Goal: Task Accomplishment & Management: Use online tool/utility

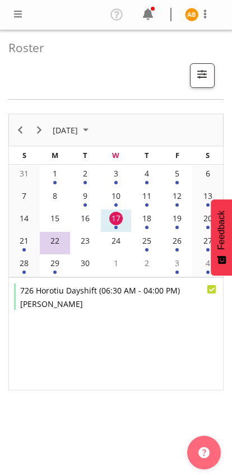
click at [20, 22] on div at bounding box center [17, 14] width 13 height 15
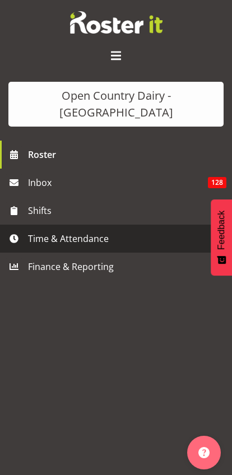
click at [35, 230] on span "Time & Attendance" at bounding box center [119, 238] width 182 height 17
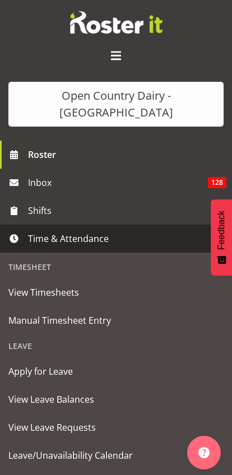
click at [18, 312] on span "Manual Timesheet Entry" at bounding box center [115, 320] width 215 height 17
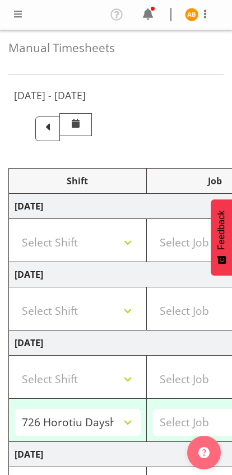
select select "78954"
select select "78987"
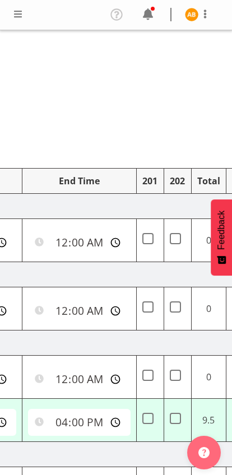
scroll to position [0, 497]
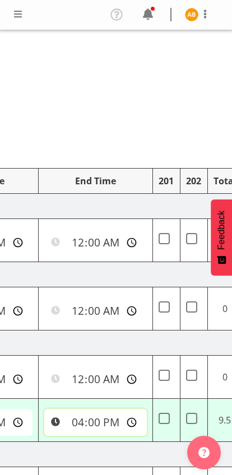
click at [62, 423] on input "16:00:00" at bounding box center [95, 422] width 103 height 27
type input "15:30:00"
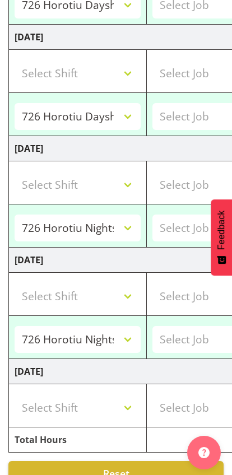
scroll to position [478, 0]
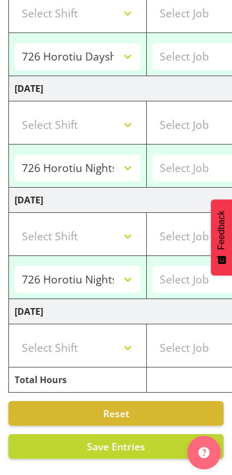
click at [136, 444] on span "Save Entries" at bounding box center [116, 446] width 58 height 13
select select "78954"
type input "06:30:00"
type input "15:30:00"
select select "78954"
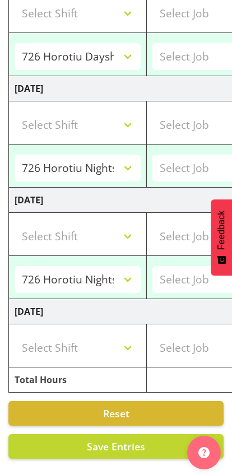
type input "06:30:00"
type input "16:00:00"
select select "78987"
type input "16:45:00"
type input "04:00:00"
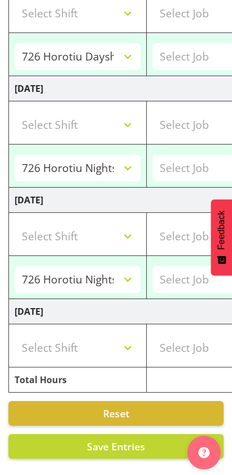
select select "78987"
type input "16:45:00"
type input "04:00:00"
select select "78954"
select select "78987"
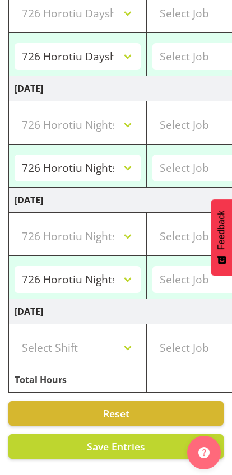
select select "78987"
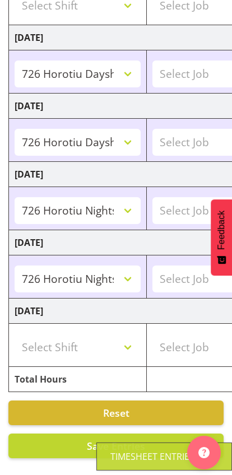
scroll to position [305, 0]
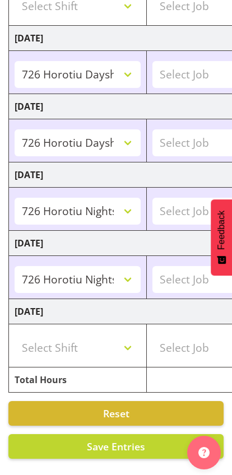
click at [133, 447] on span "Save Entries" at bounding box center [116, 446] width 58 height 13
